Goal: Book appointment/travel/reservation

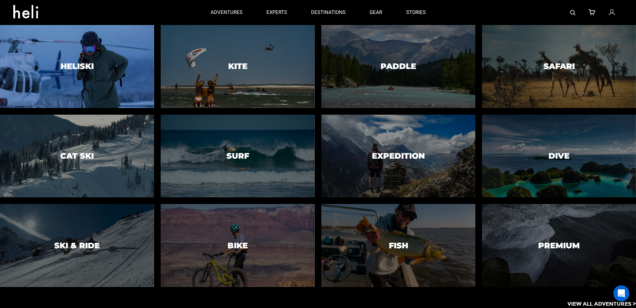
click at [75, 71] on h3 "Heliski" at bounding box center [77, 66] width 33 height 9
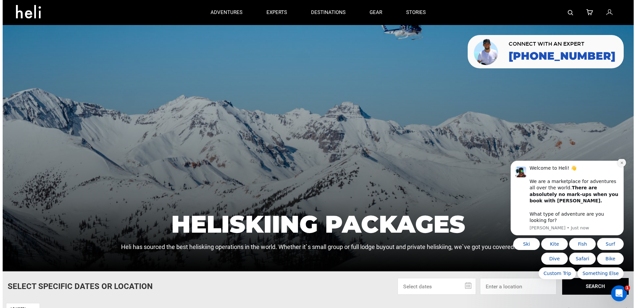
click at [625, 167] on button "Dismiss notification" at bounding box center [621, 162] width 9 height 9
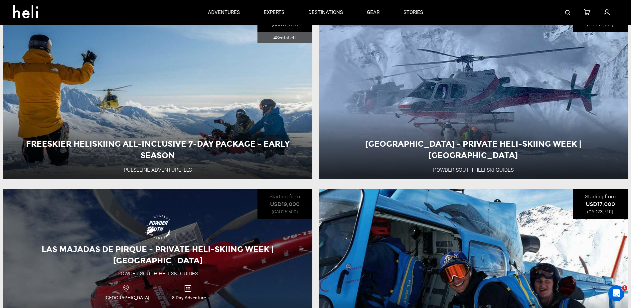
scroll to position [399, 0]
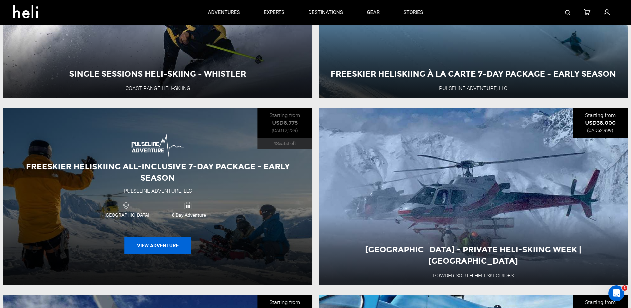
click at [160, 241] on button "View Adventure" at bounding box center [157, 245] width 67 height 17
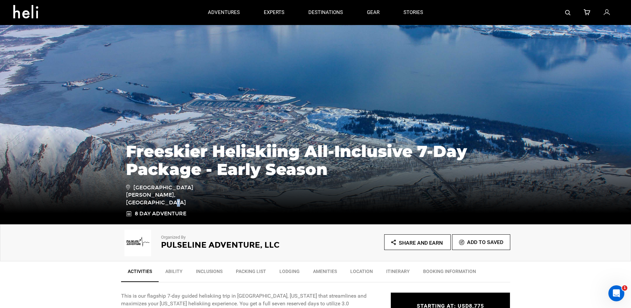
drag, startPoint x: 199, startPoint y: 193, endPoint x: 215, endPoint y: 196, distance: 16.3
click at [215, 196] on span "[GEOGRAPHIC_DATA][PERSON_NAME], [GEOGRAPHIC_DATA]" at bounding box center [173, 195] width 95 height 24
drag, startPoint x: 215, startPoint y: 196, endPoint x: 213, endPoint y: 207, distance: 11.7
click at [213, 207] on ul "[GEOGRAPHIC_DATA][PERSON_NAME], [GEOGRAPHIC_DATA] 8 Day Adventure" at bounding box center [173, 200] width 95 height 34
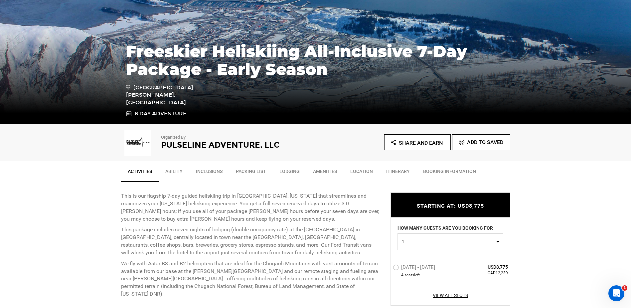
scroll to position [133, 0]
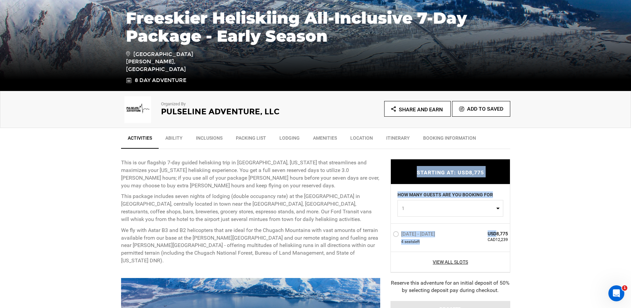
drag, startPoint x: 496, startPoint y: 230, endPoint x: 518, endPoint y: 241, distance: 24.7
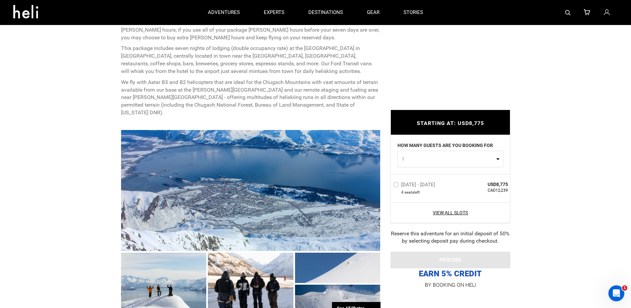
scroll to position [200, 0]
